Goal: Transaction & Acquisition: Download file/media

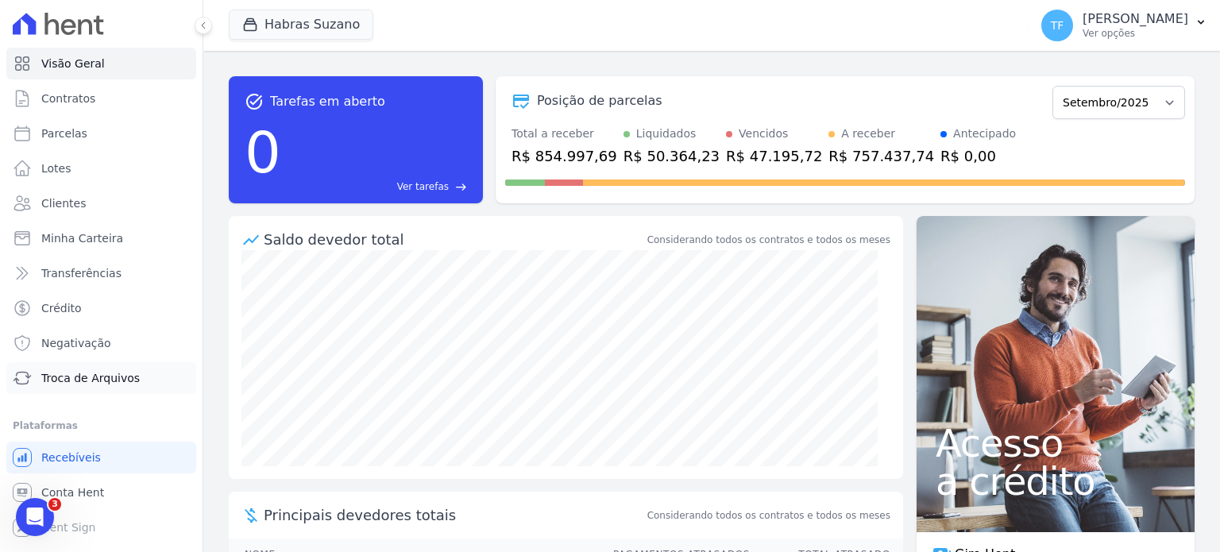
click at [86, 378] on span "Troca de Arquivos" at bounding box center [90, 378] width 98 height 16
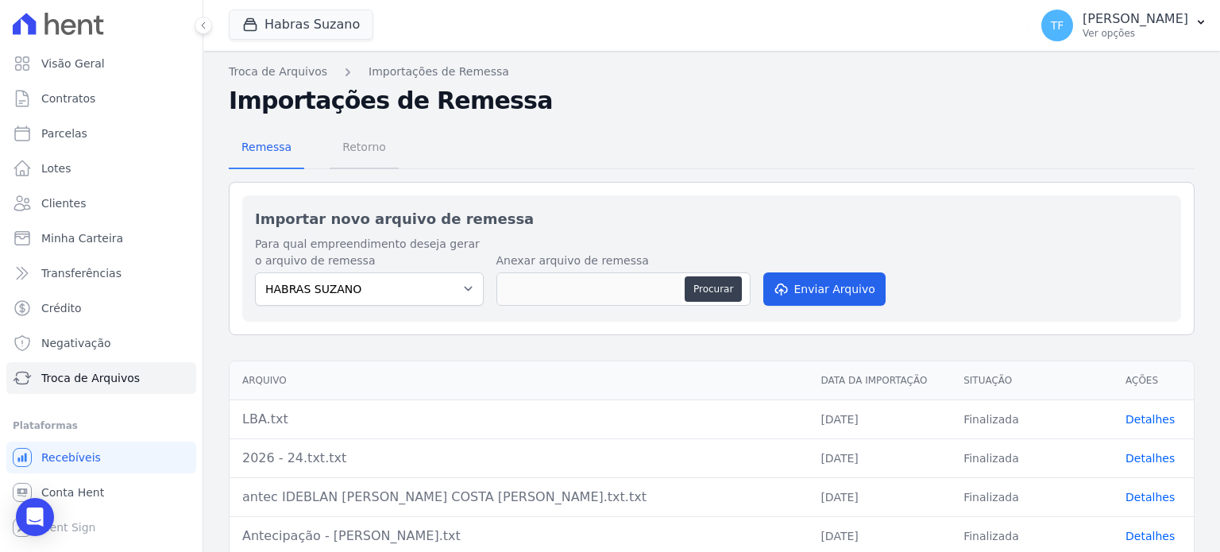
click at [376, 152] on span "Retorno" at bounding box center [364, 147] width 63 height 32
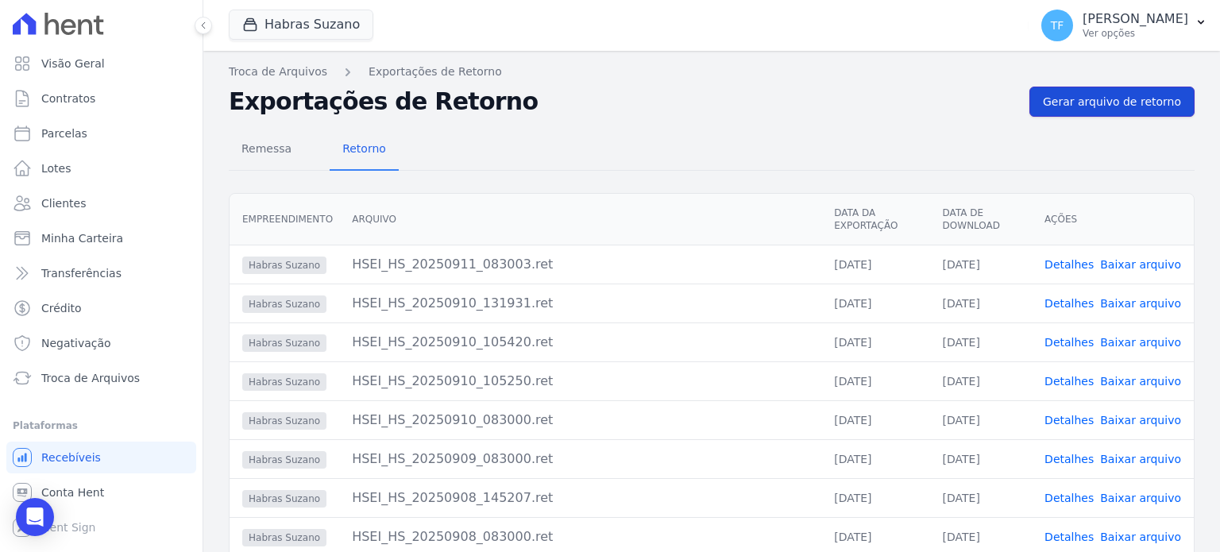
click at [1117, 98] on span "Gerar arquivo de retorno" at bounding box center [1112, 102] width 138 height 16
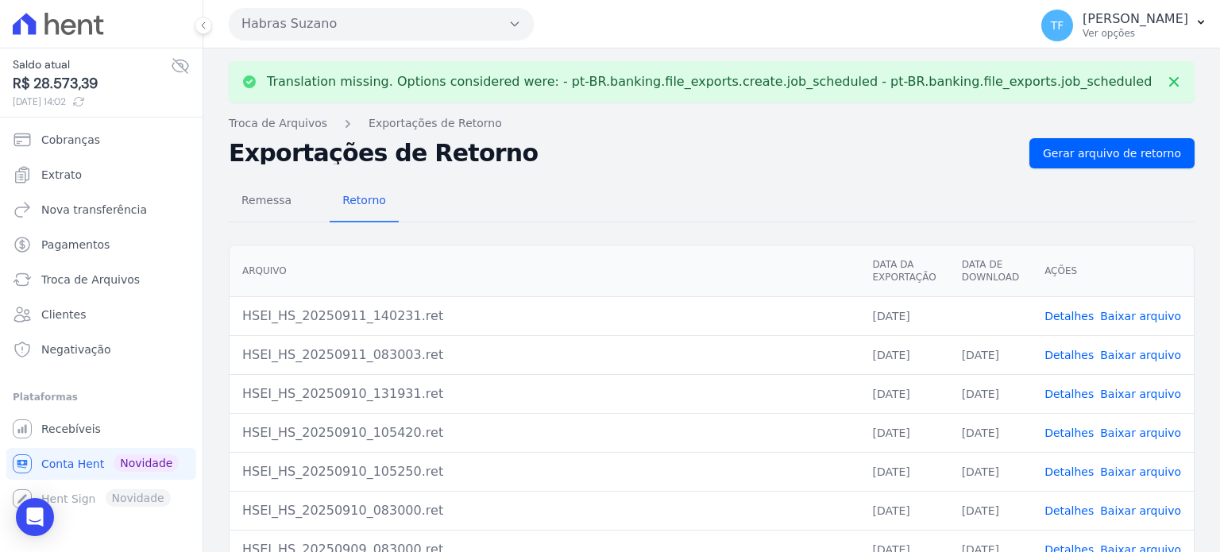
click at [1143, 310] on link "Baixar arquivo" at bounding box center [1140, 316] width 81 height 13
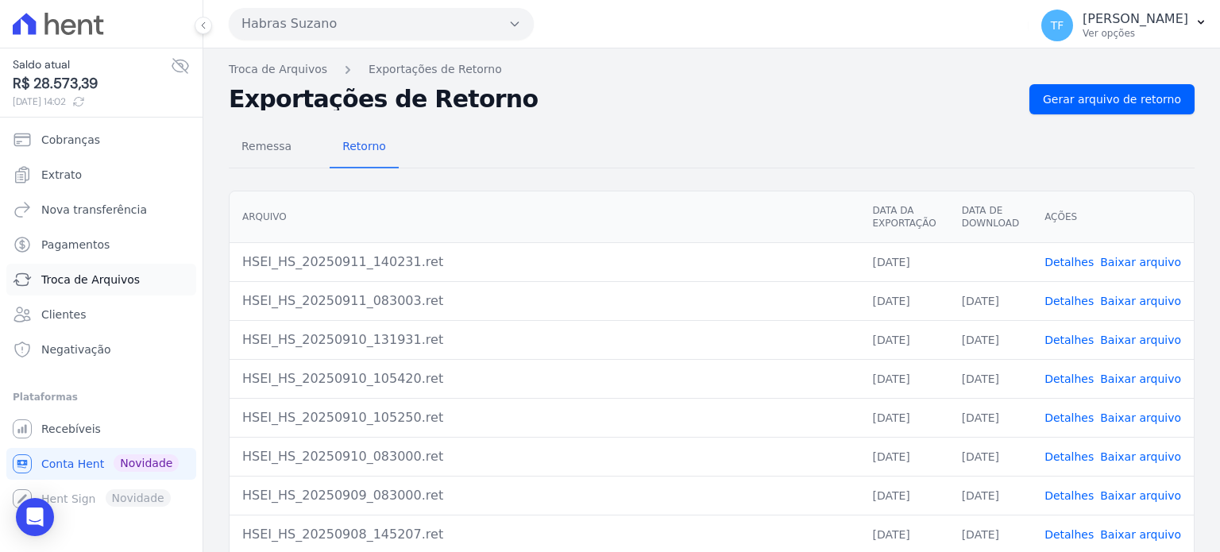
click at [83, 279] on span "Troca de Arquivos" at bounding box center [90, 280] width 98 height 16
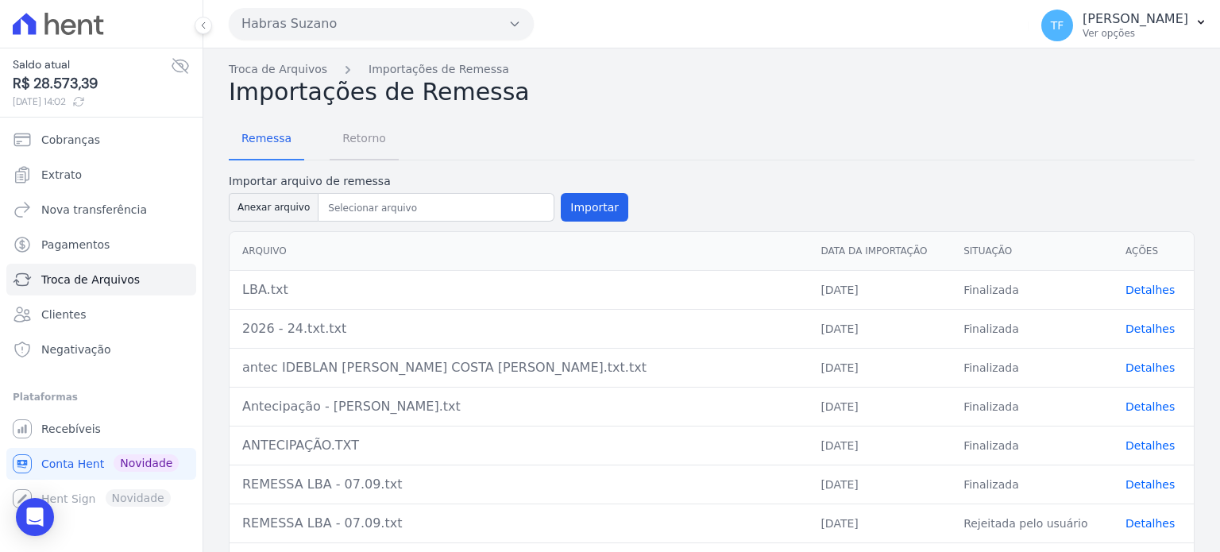
click at [381, 133] on span "Retorno" at bounding box center [364, 138] width 63 height 32
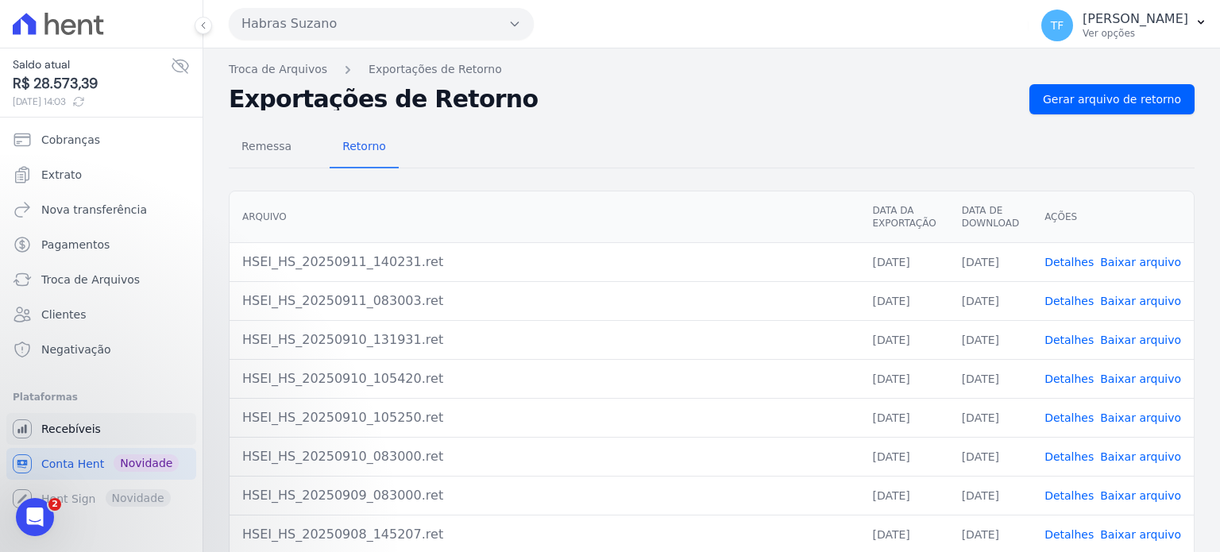
click at [71, 436] on span "Recebíveis" at bounding box center [71, 429] width 60 height 16
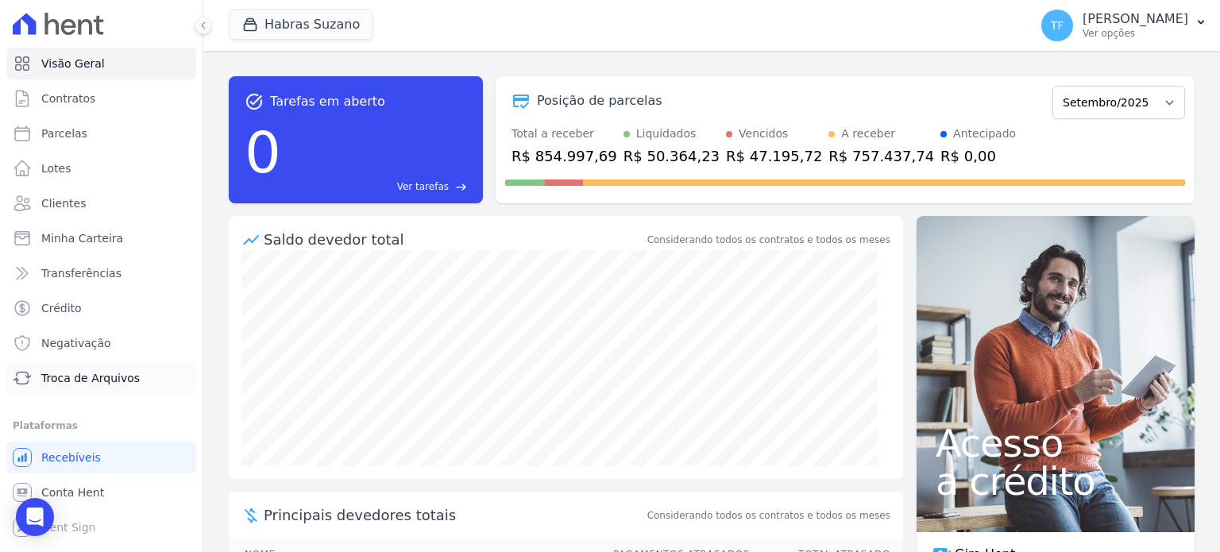
click at [89, 384] on span "Troca de Arquivos" at bounding box center [90, 378] width 98 height 16
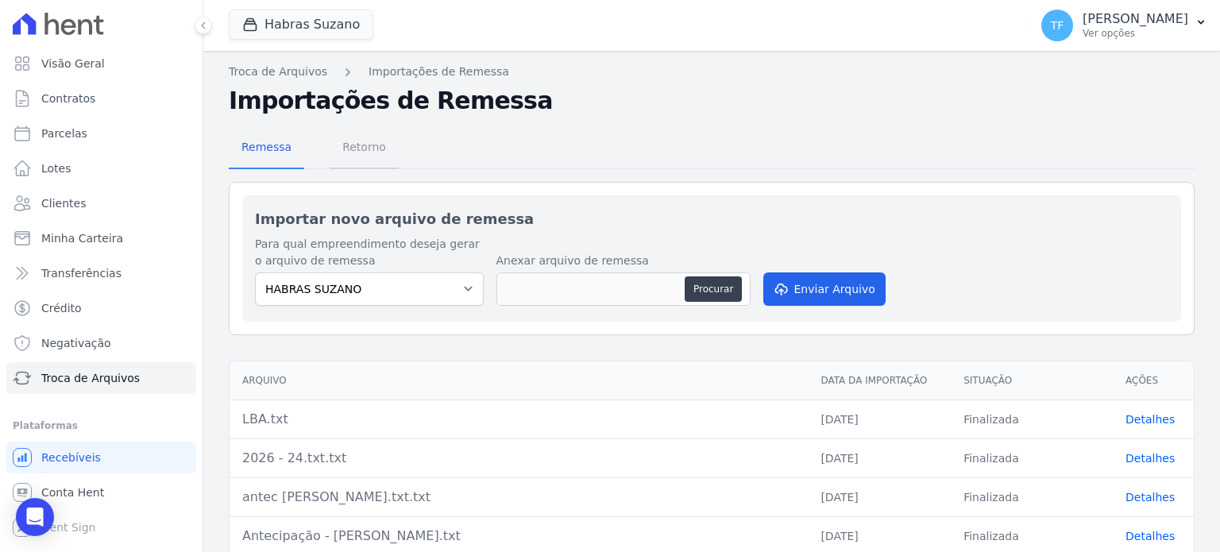
click at [357, 140] on span "Retorno" at bounding box center [364, 147] width 63 height 32
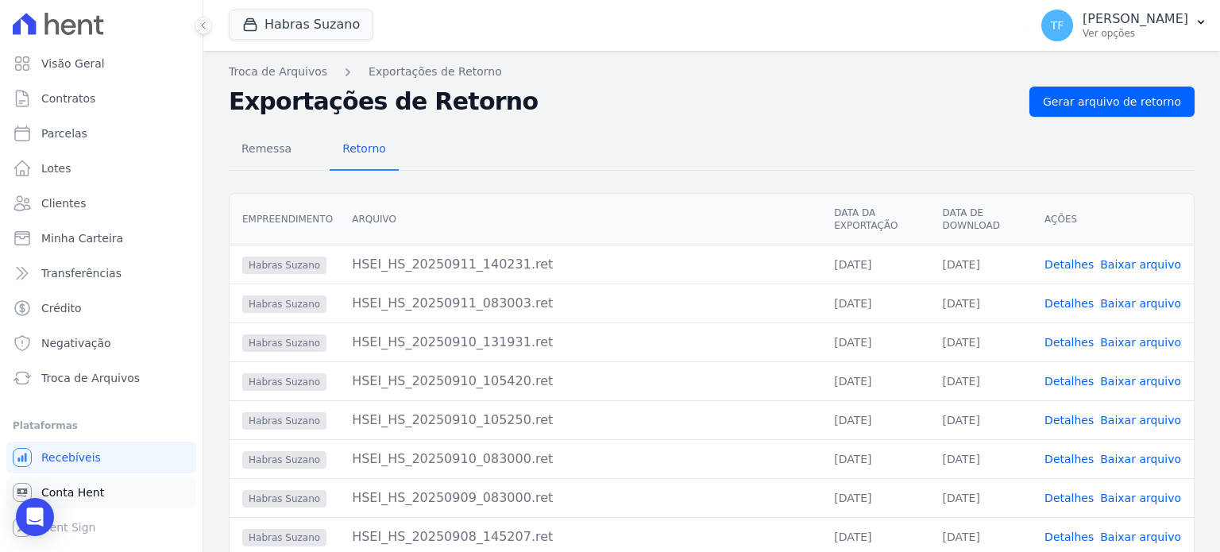
click at [87, 485] on span "Conta Hent" at bounding box center [72, 492] width 63 height 16
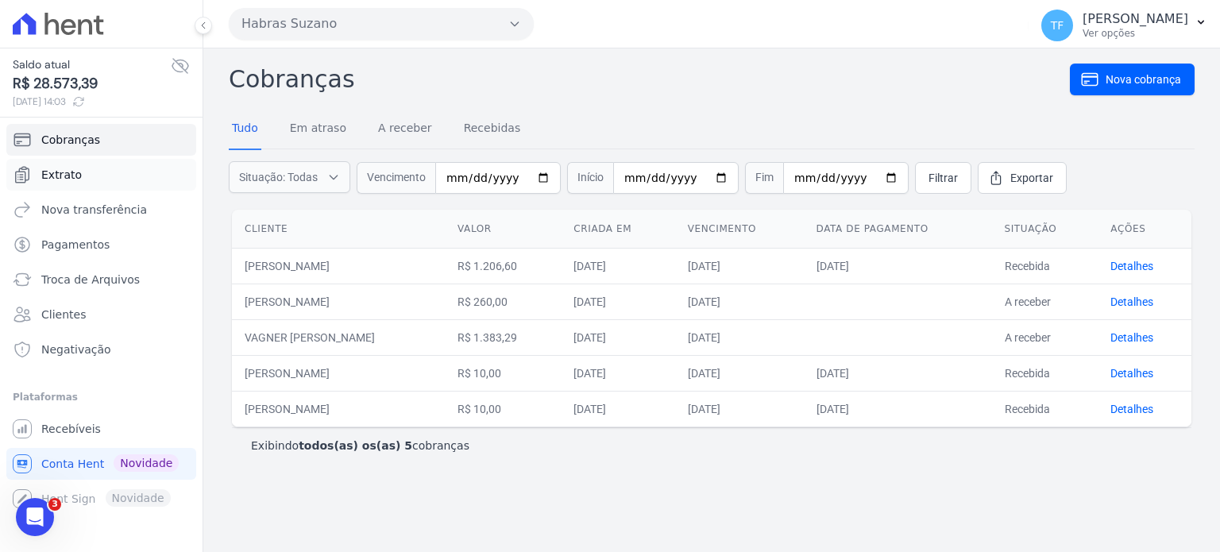
click at [71, 167] on span "Extrato" at bounding box center [61, 175] width 40 height 16
